Goal: Navigation & Orientation: Find specific page/section

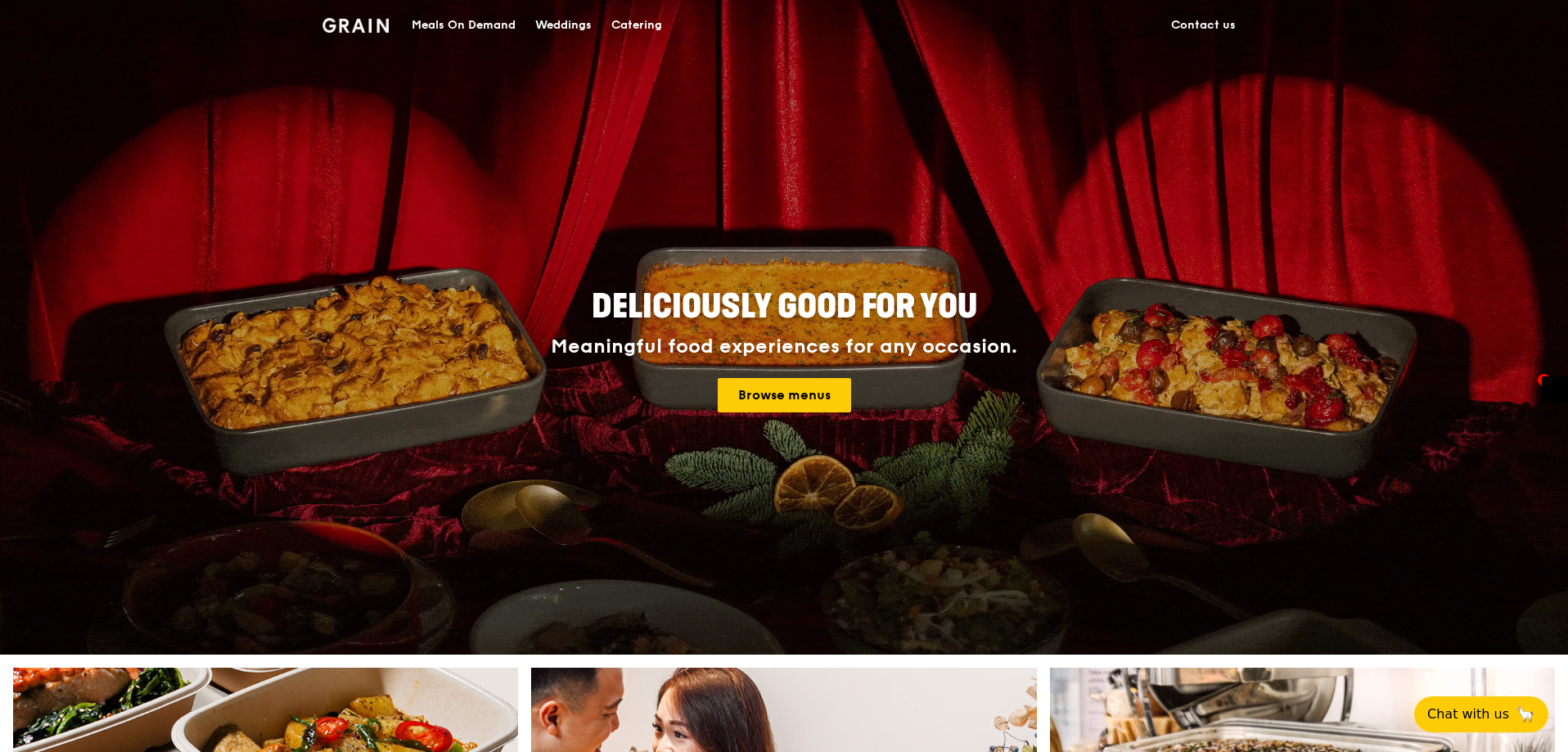
click at [433, 25] on div "Meals On Demand" at bounding box center [464, 25] width 104 height 49
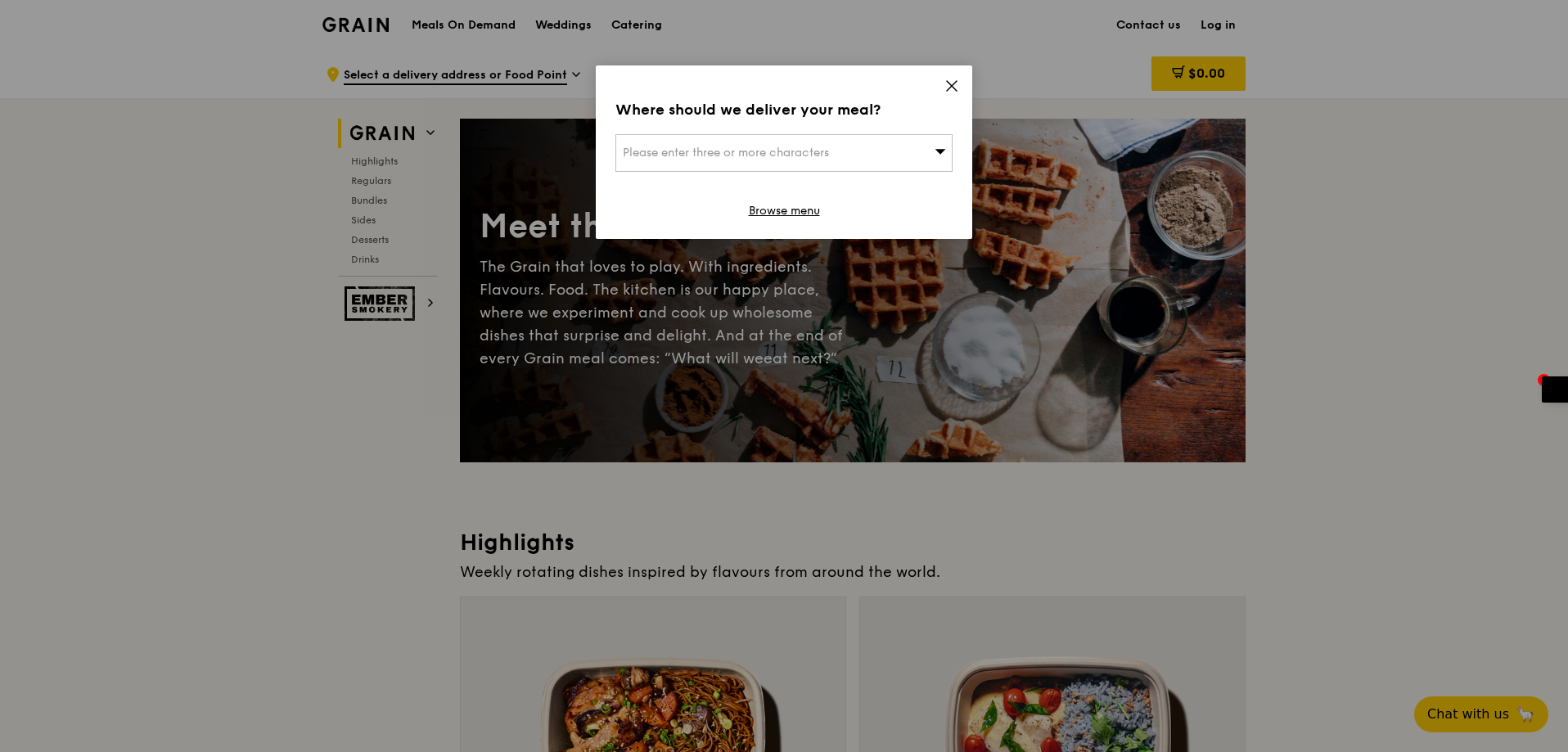
click at [952, 86] on icon at bounding box center [952, 85] width 10 height 10
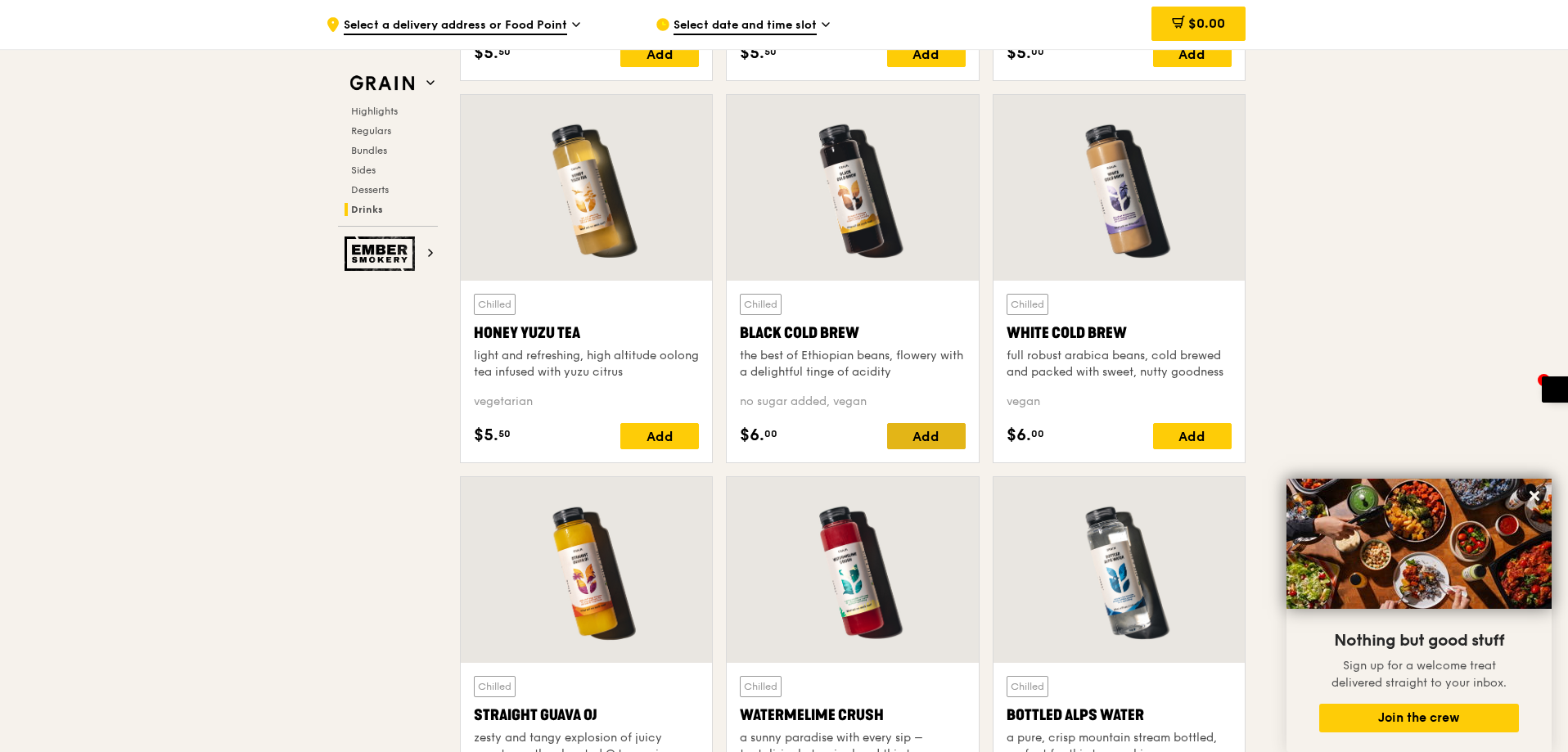
scroll to position [6529, 0]
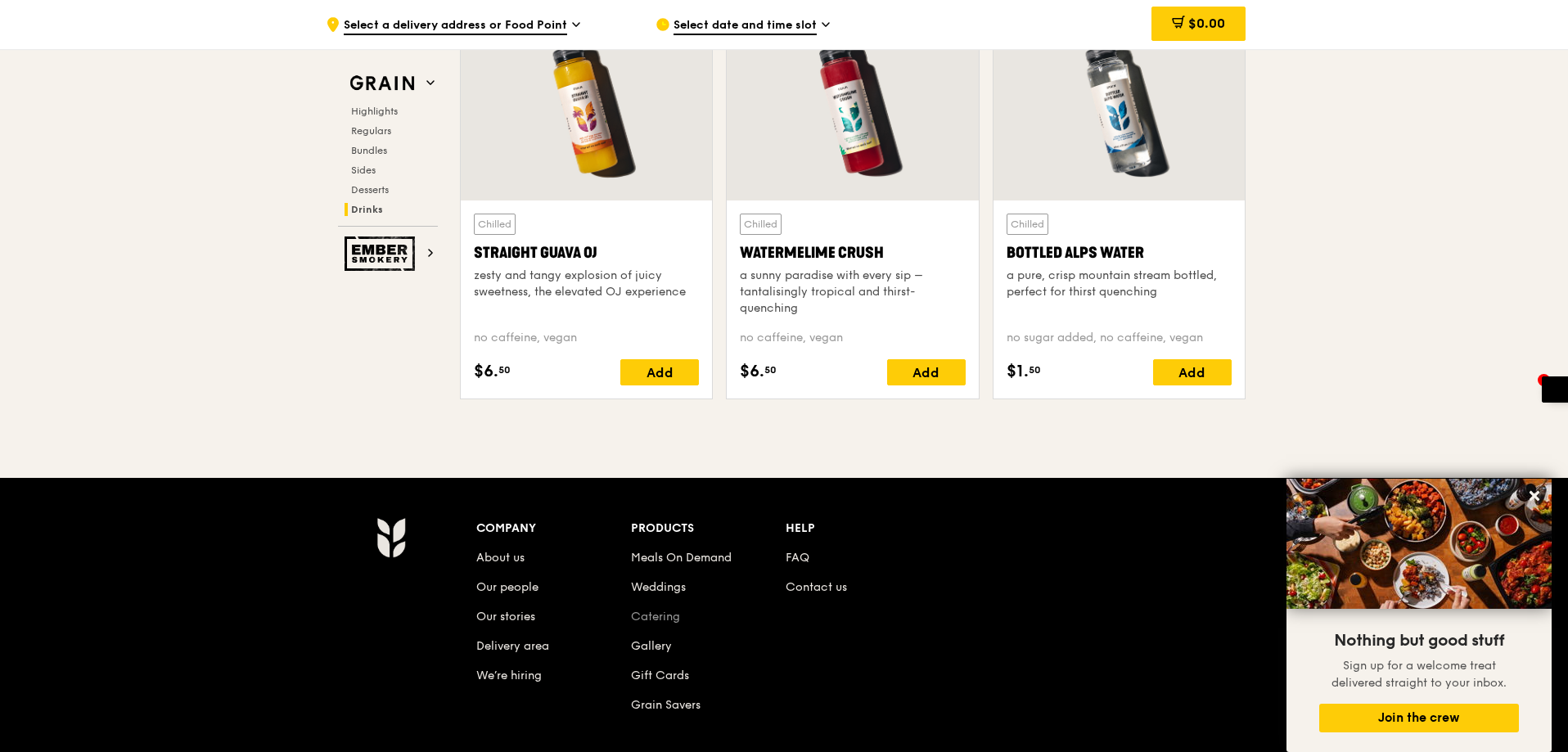
click at [670, 613] on link "Catering" at bounding box center [655, 617] width 49 height 14
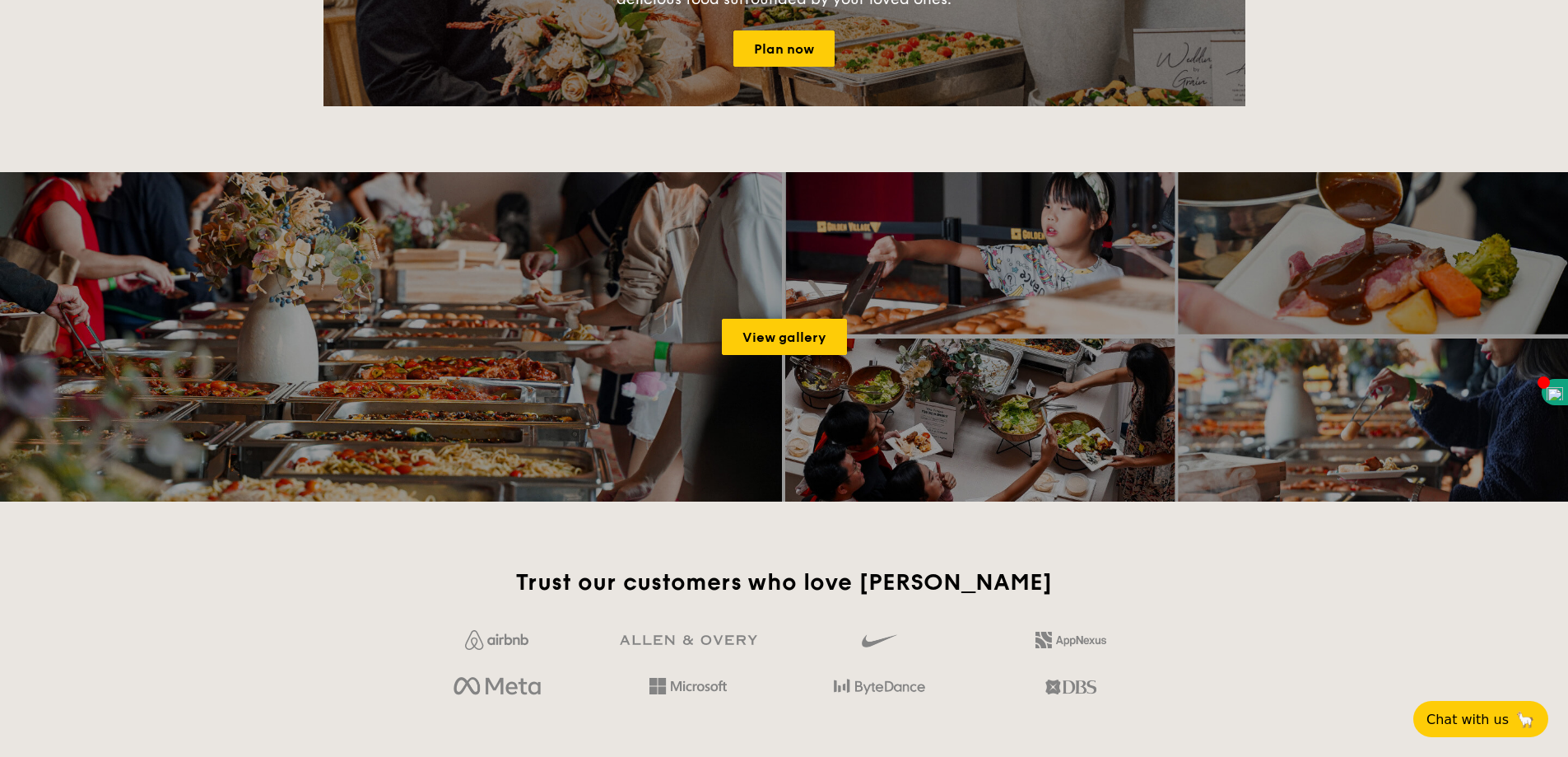
scroll to position [2800, 0]
